Goal: Task Accomplishment & Management: Manage account settings

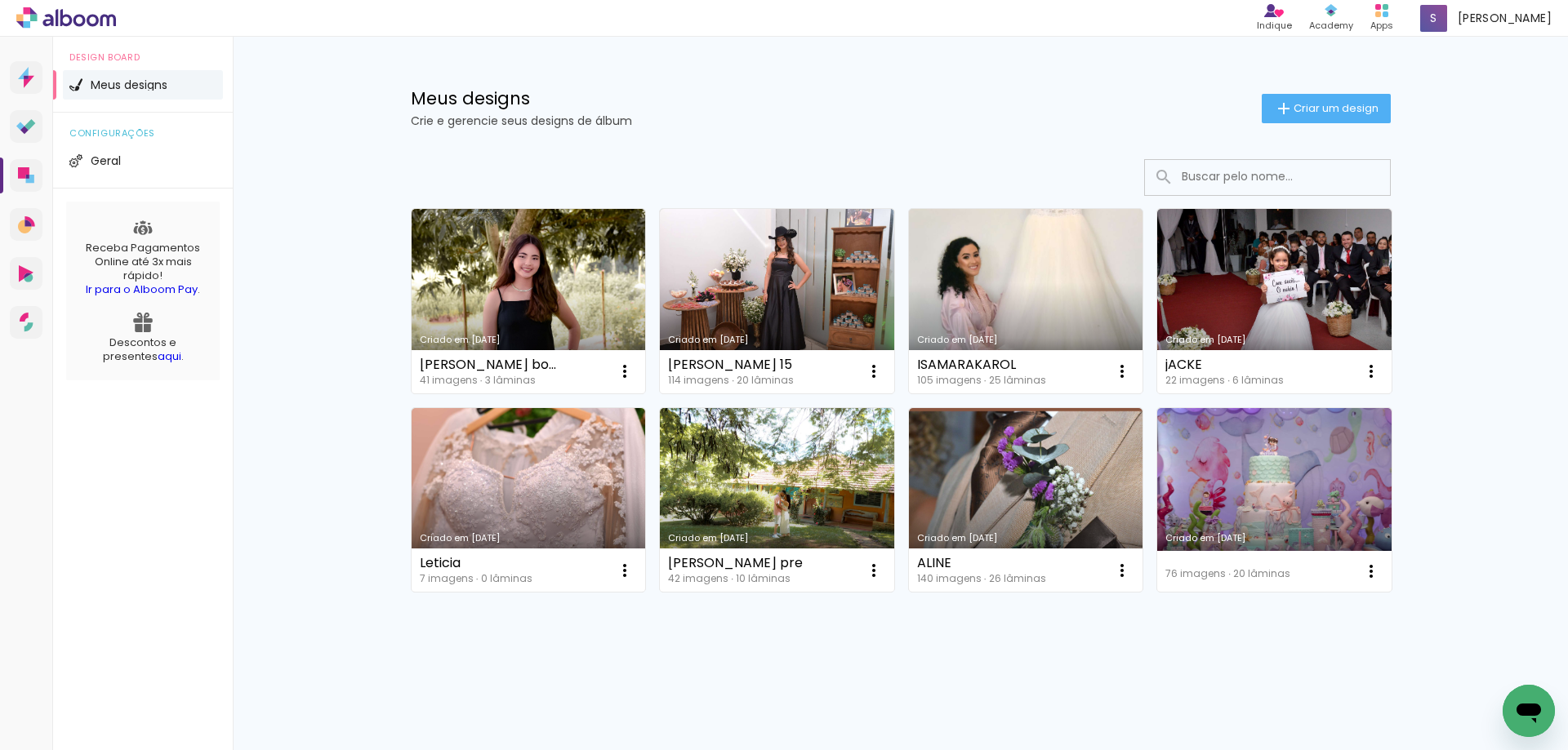
click at [864, 163] on div at bounding box center [900, 178] width 980 height 37
click at [1514, 187] on div "Meus designs Crie e gerencie seus designs de álbum Criar um design Criado em 30…" at bounding box center [900, 391] width 1335 height 708
